Goal: Task Accomplishment & Management: Manage account settings

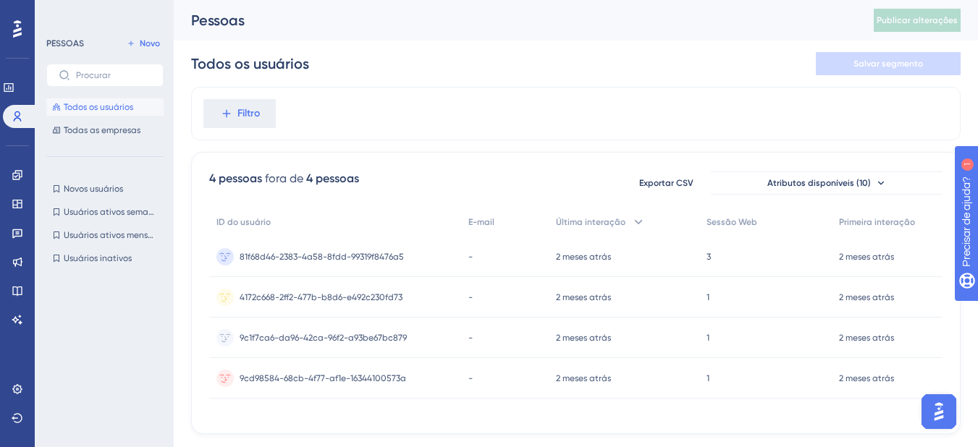
click at [20, 25] on icon at bounding box center [17, 29] width 9 height 19
click at [14, 82] on icon at bounding box center [9, 88] width 12 height 12
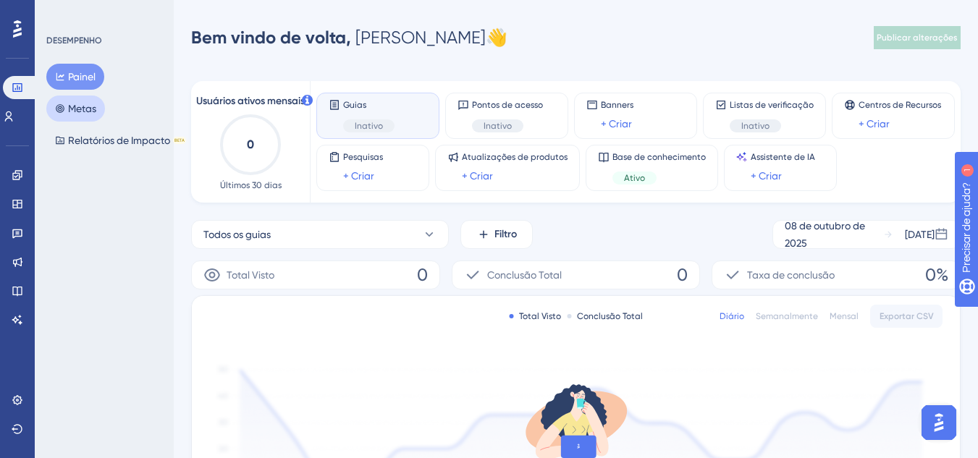
click at [68, 120] on button "Metas" at bounding box center [75, 109] width 59 height 26
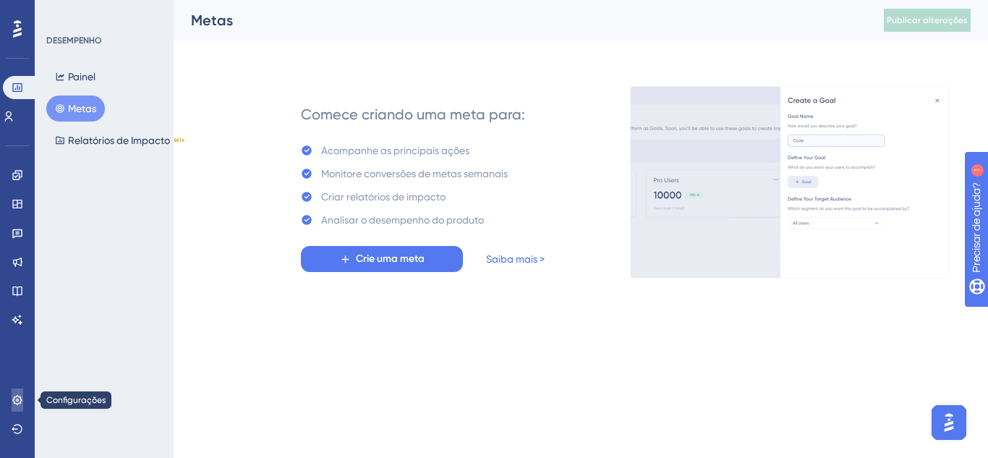
click at [17, 404] on icon at bounding box center [18, 400] width 12 height 12
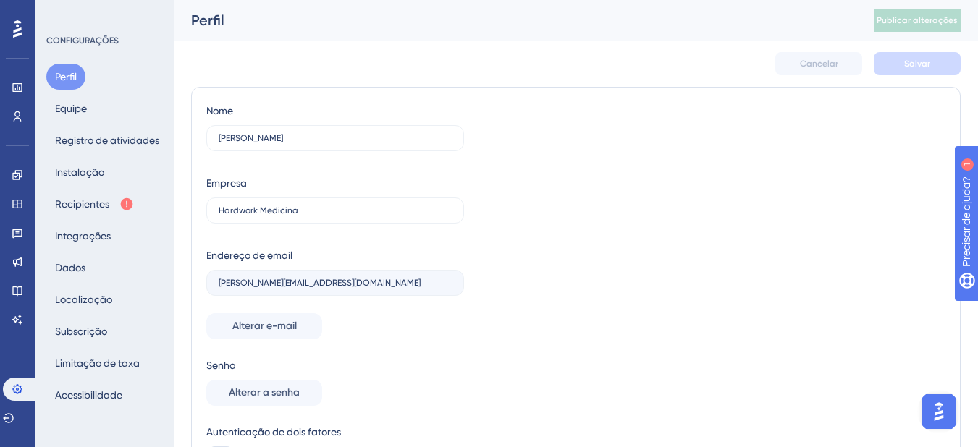
click at [100, 273] on div "Perfil Equipe Registro de atividades Instalação Recipientes Integrações Dados L…" at bounding box center [104, 236] width 117 height 344
click at [83, 268] on font "Dados" at bounding box center [70, 268] width 30 height 12
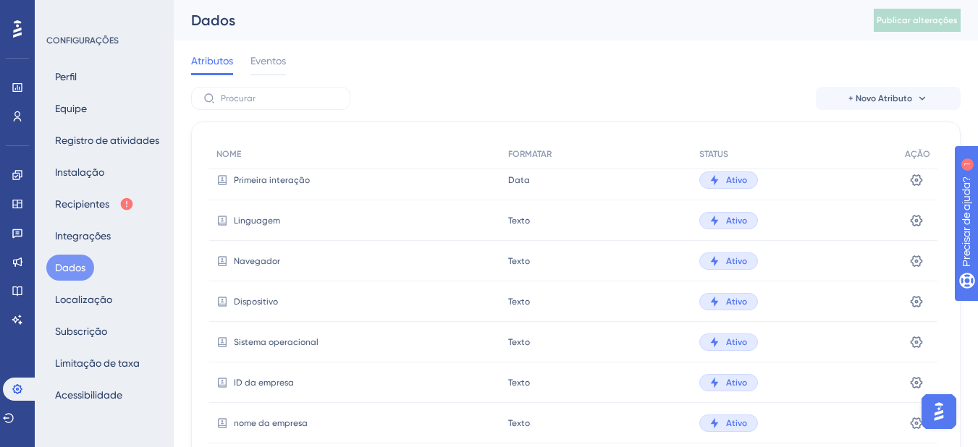
scroll to position [135, 0]
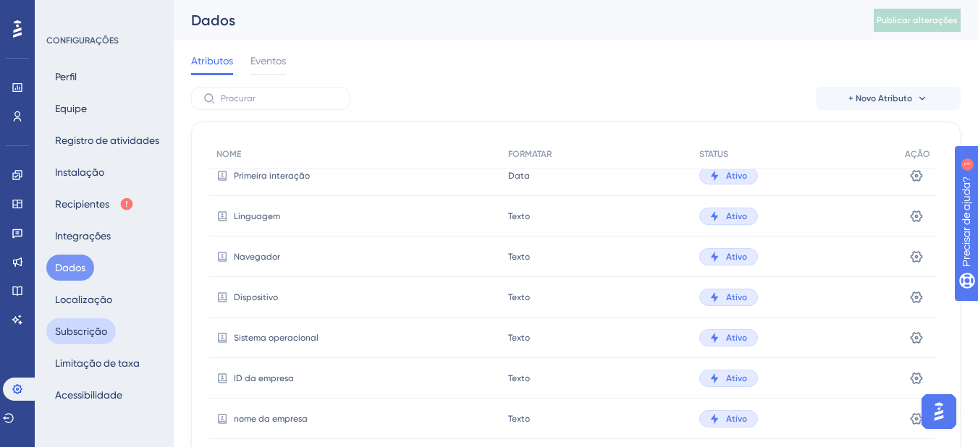
click at [72, 331] on font "Subscrição" at bounding box center [81, 332] width 52 height 12
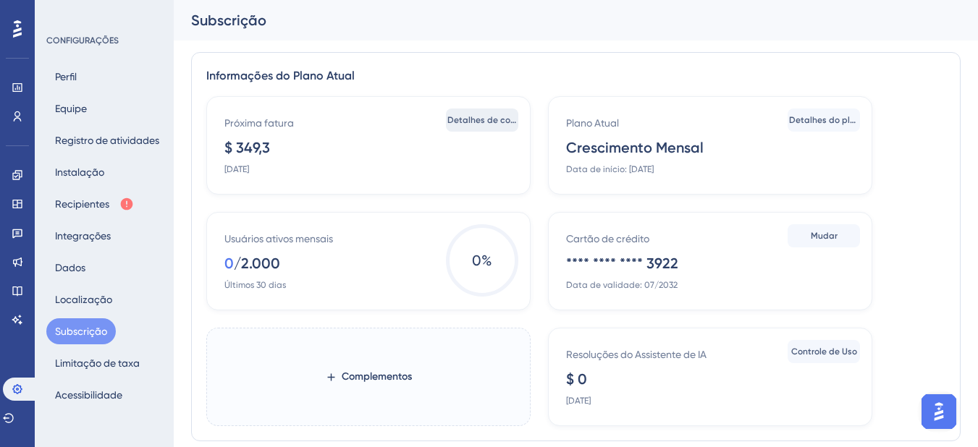
click at [480, 127] on button "Detalhes de cobrança" at bounding box center [482, 120] width 72 height 23
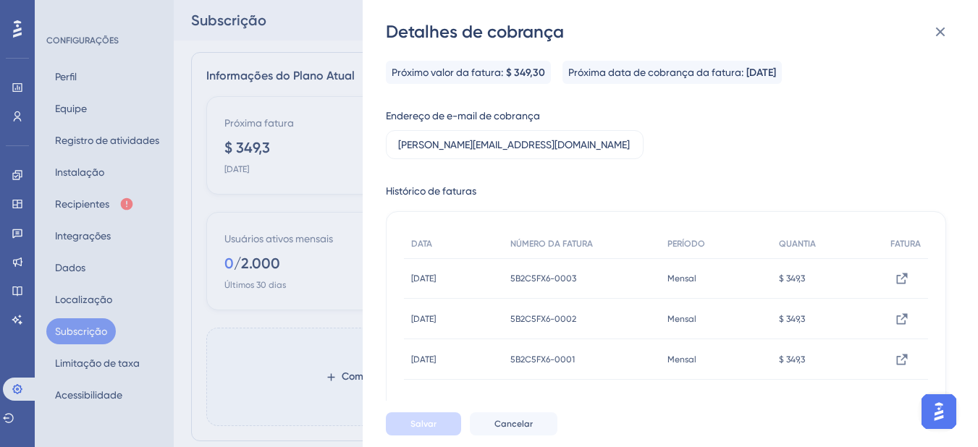
click at [317, 310] on div "Detalhes de cobrança Próximo valor da fatura: $ 349,30 Próxima data de cobrança…" at bounding box center [489, 223] width 978 height 447
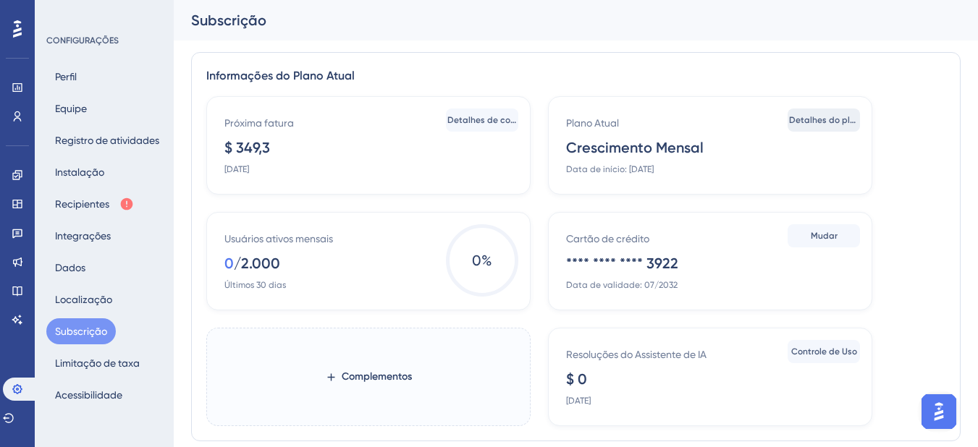
click at [844, 121] on font "Detalhes do plano" at bounding box center [827, 120] width 77 height 10
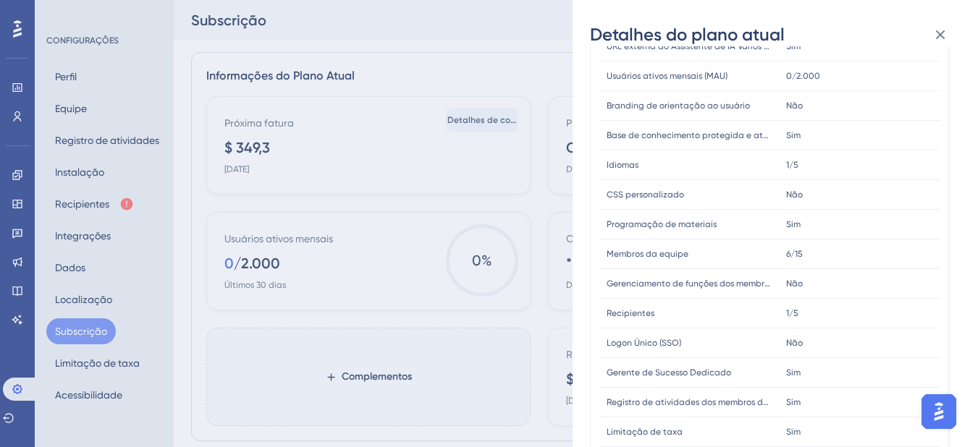
scroll to position [434, 0]
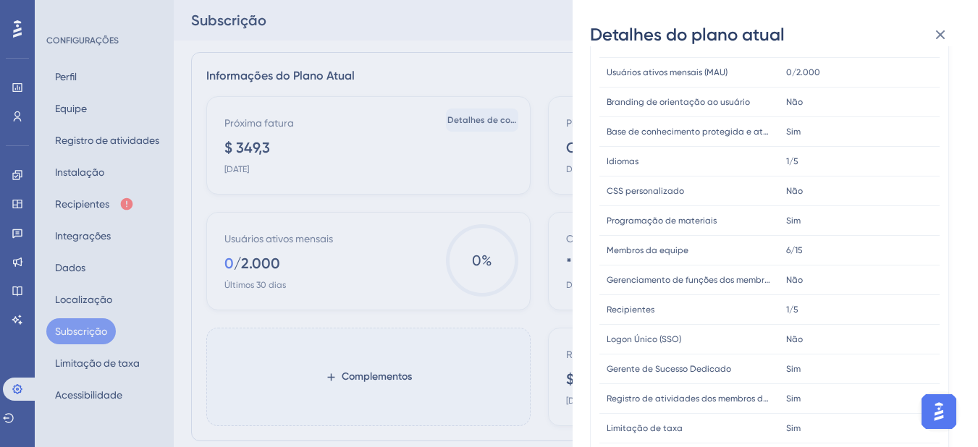
click at [420, 161] on div "Detalhes do plano atual Data de início da assinatura: [DATE] Tipo de plano: Cre…" at bounding box center [489, 223] width 978 height 447
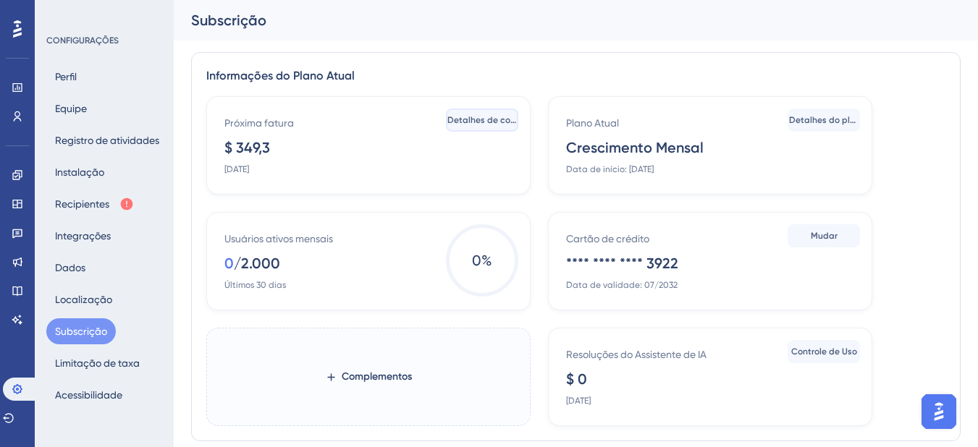
click at [451, 114] on span "Detalhes de cobrança" at bounding box center [481, 120] width 69 height 12
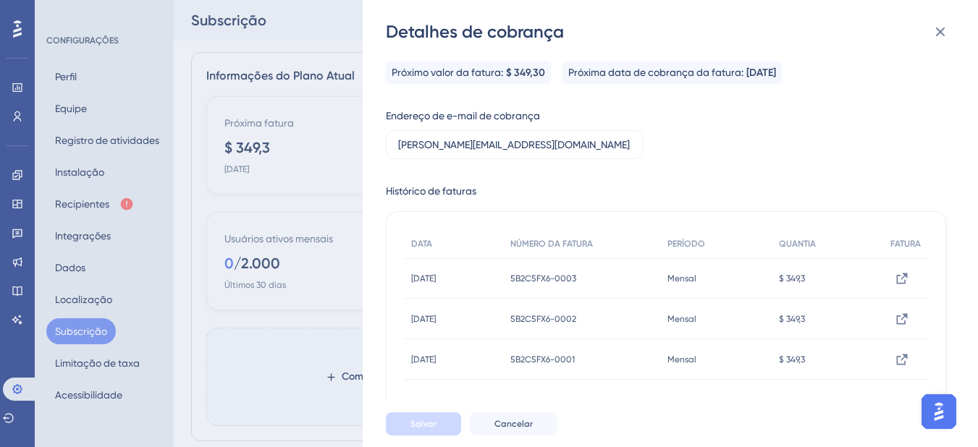
click at [576, 279] on font "5B2C5FX6-0003" at bounding box center [543, 279] width 66 height 10
click at [894, 281] on icon at bounding box center [901, 278] width 14 height 14
